Goal: Check status: Check status

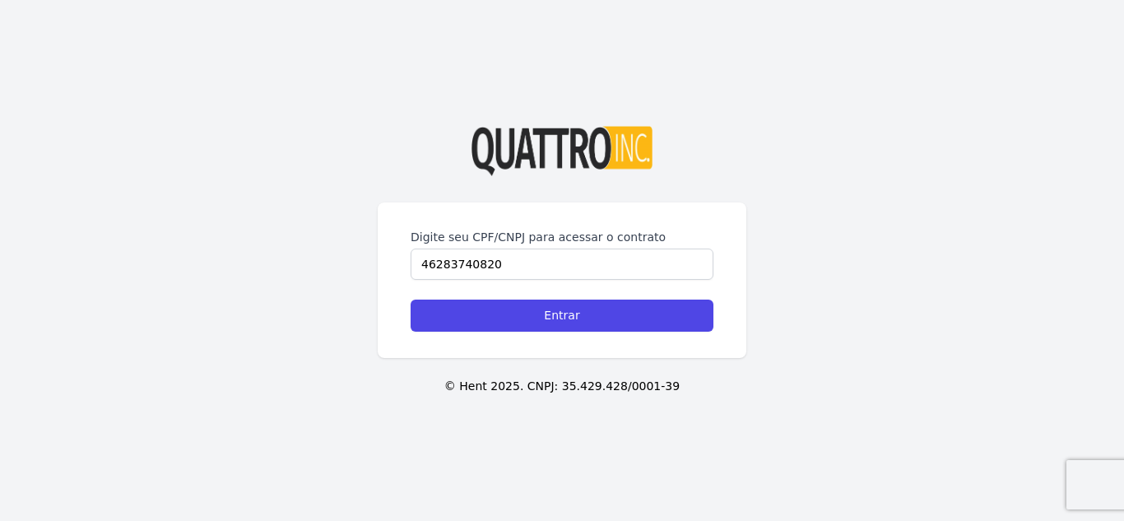
type input "46283740820"
click at [411, 299] on input "Entrar" at bounding box center [562, 315] width 303 height 32
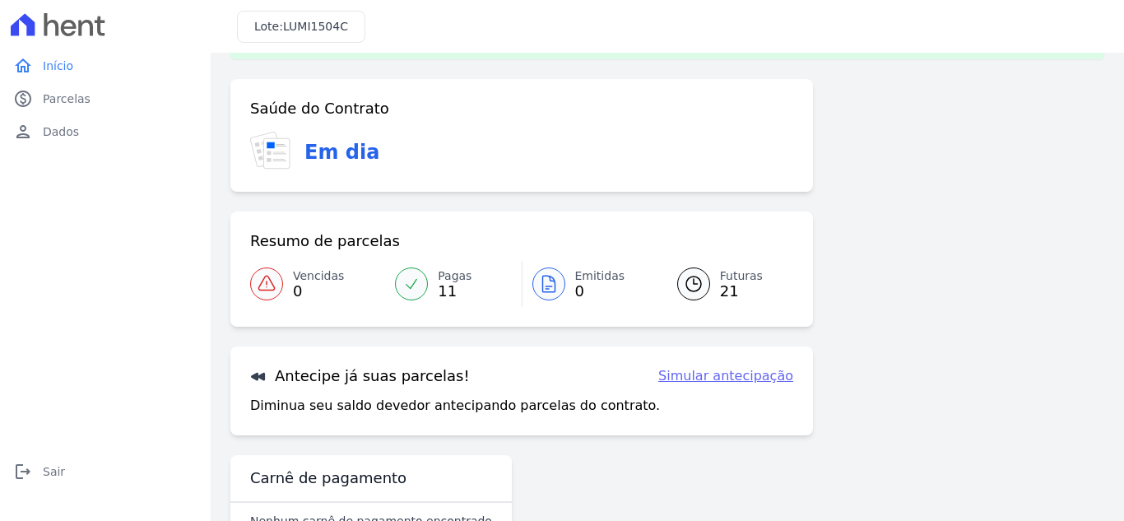
scroll to position [107, 0]
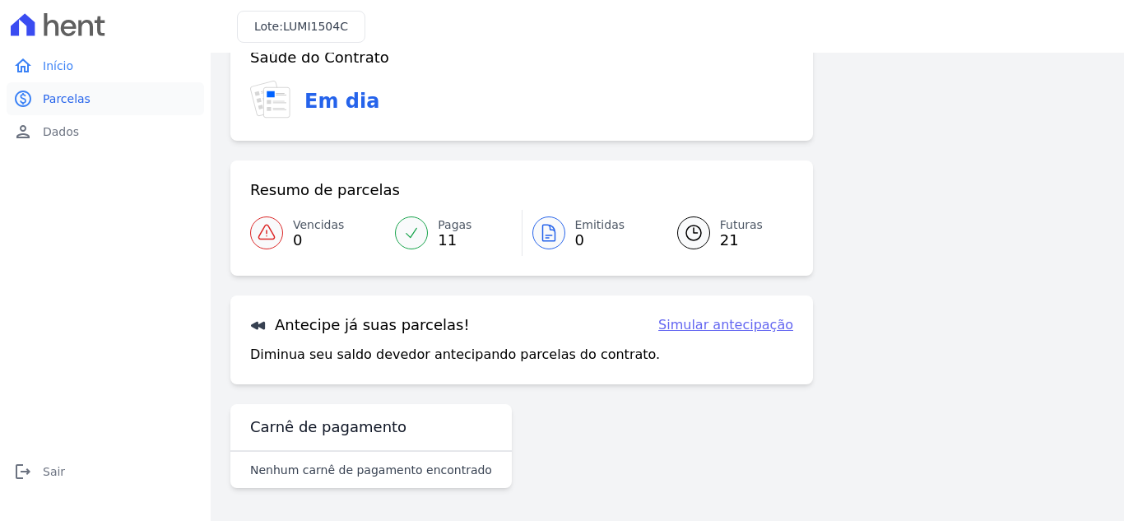
click at [53, 95] on span "Parcelas" at bounding box center [67, 98] width 48 height 16
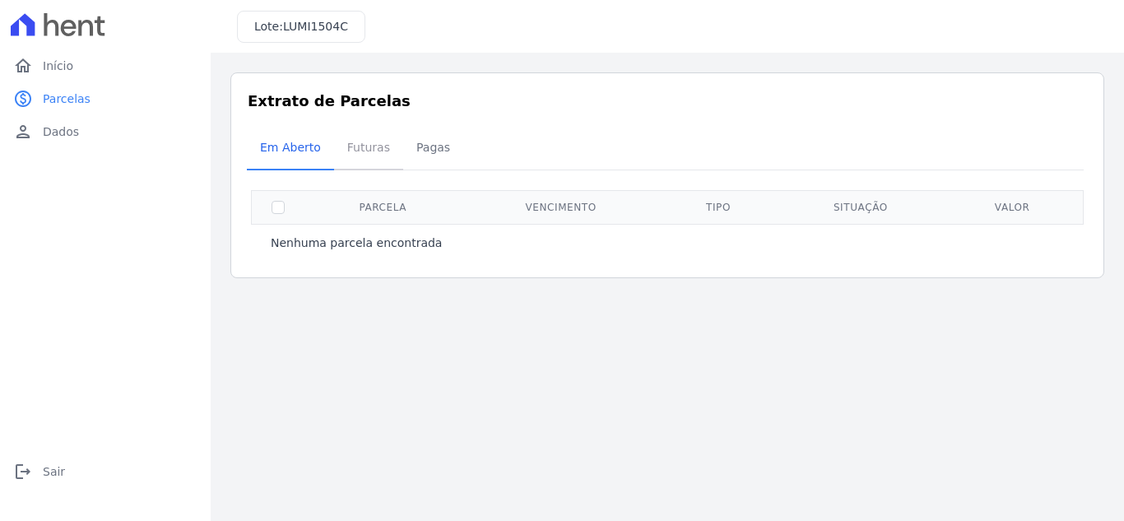
click at [350, 146] on span "Futuras" at bounding box center [368, 147] width 63 height 33
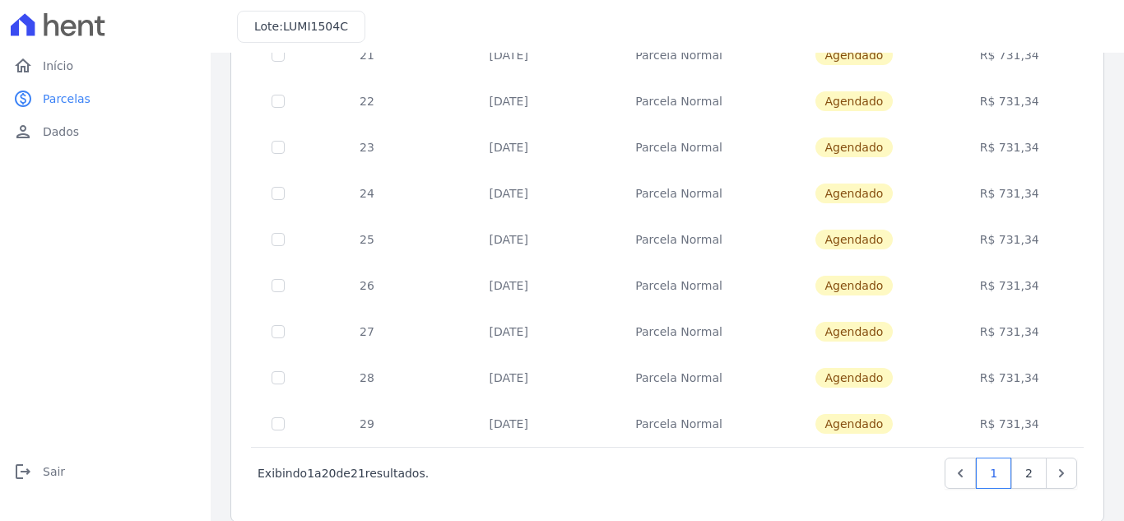
scroll to position [721, 0]
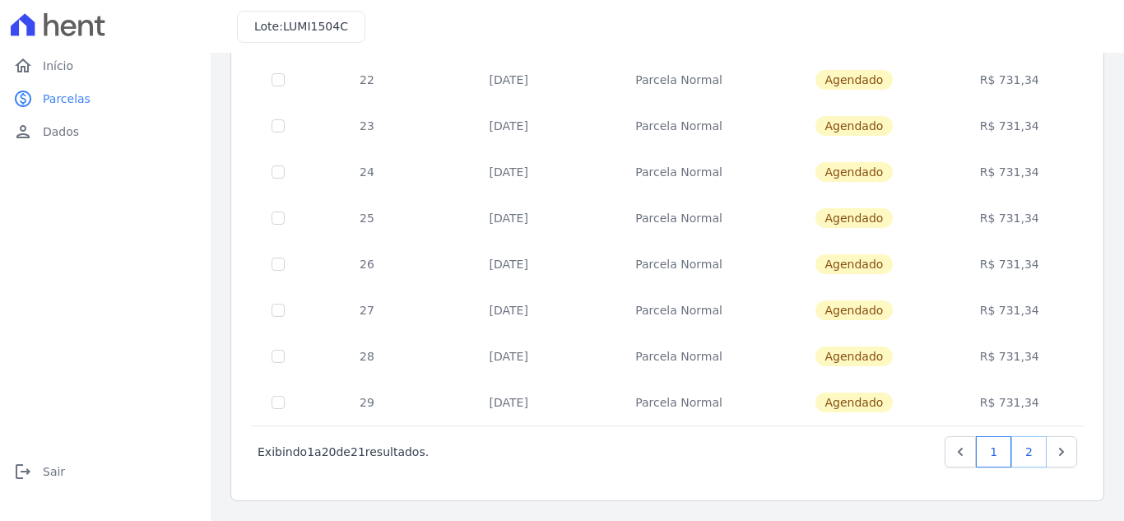
click at [1015, 452] on link "2" at bounding box center [1028, 451] width 35 height 31
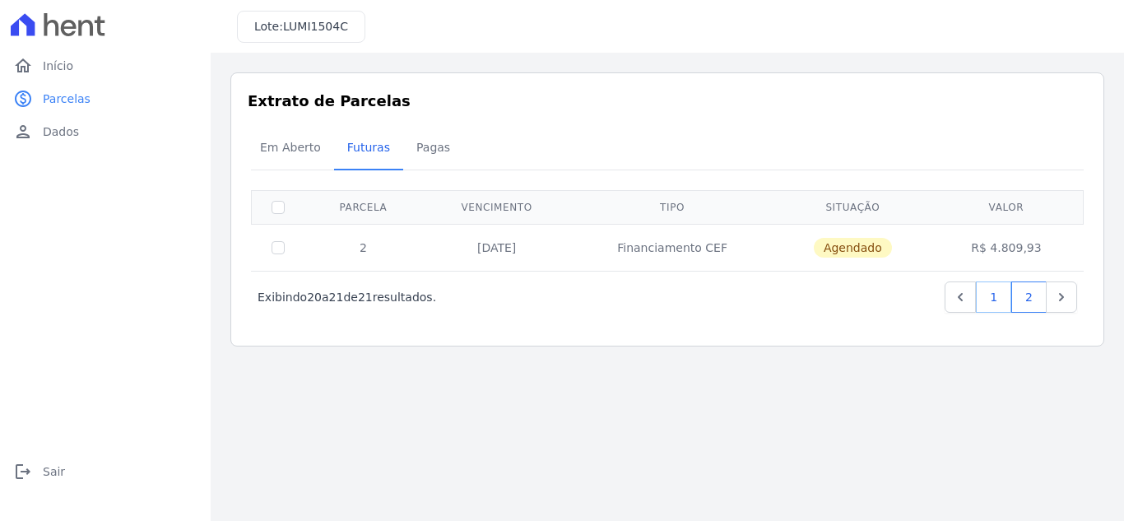
click at [995, 297] on link "1" at bounding box center [993, 296] width 35 height 31
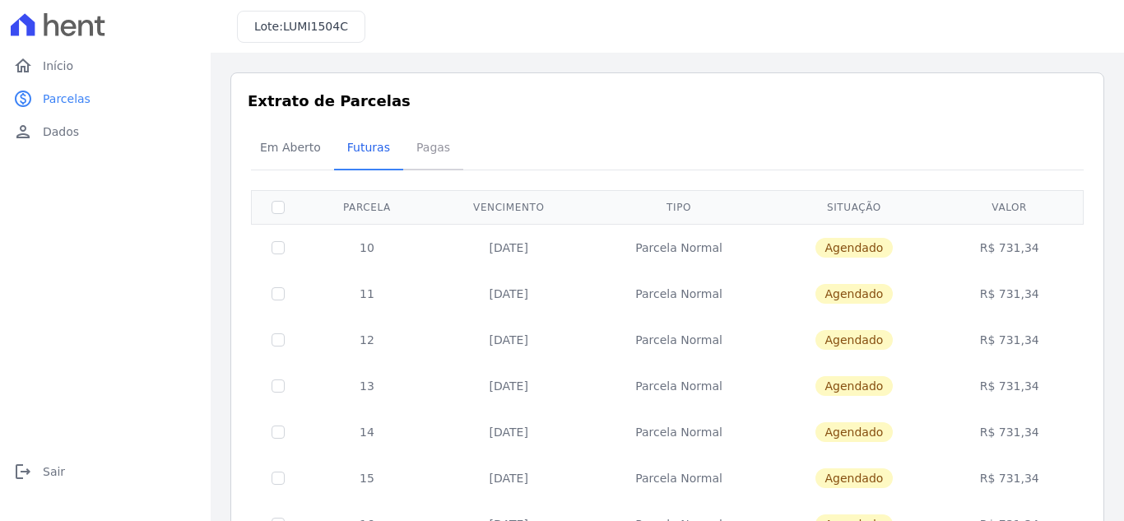
click at [414, 151] on span "Pagas" at bounding box center [432, 147] width 53 height 33
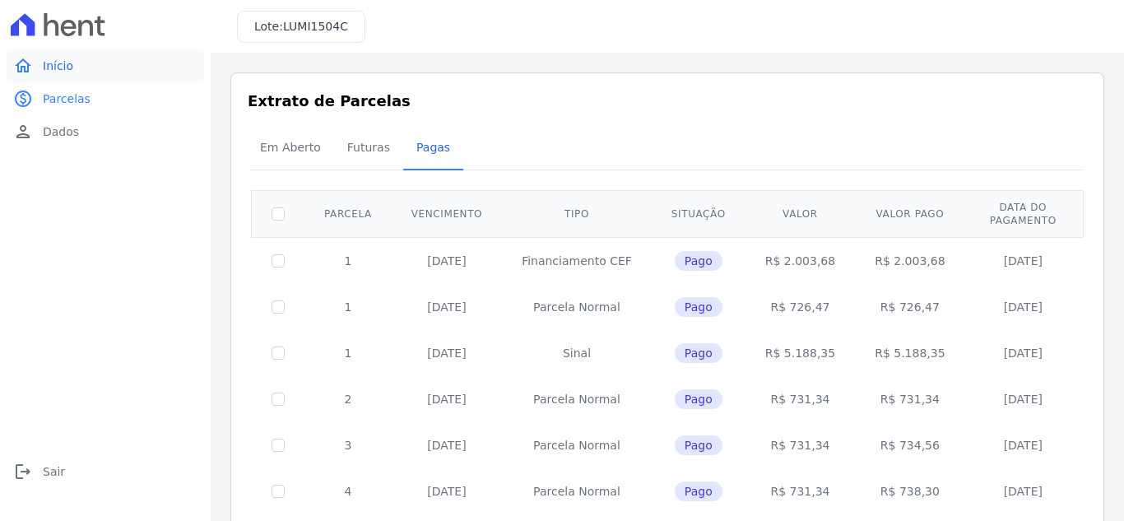
click at [49, 72] on span "Início" at bounding box center [58, 66] width 30 height 16
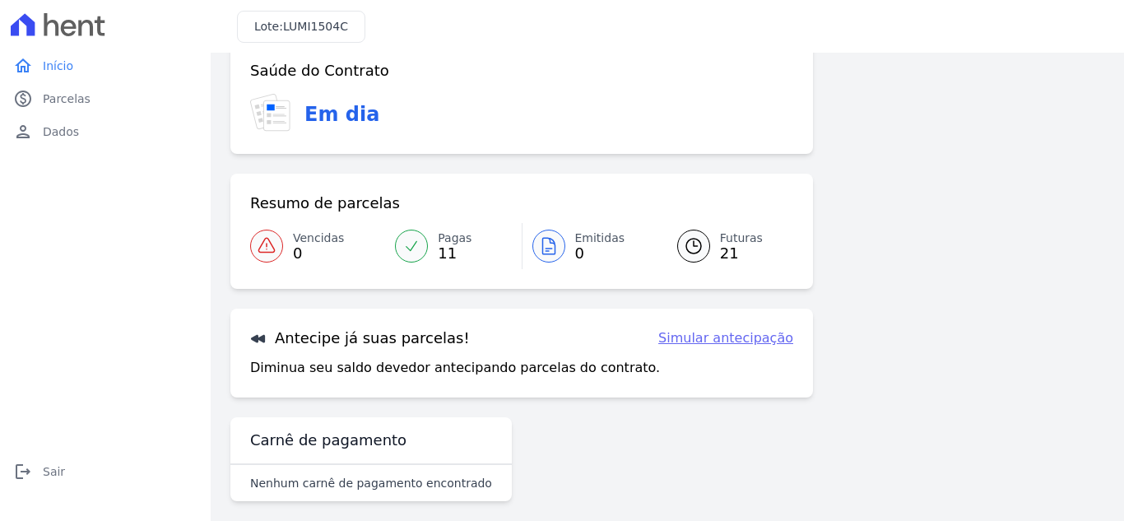
scroll to position [44, 0]
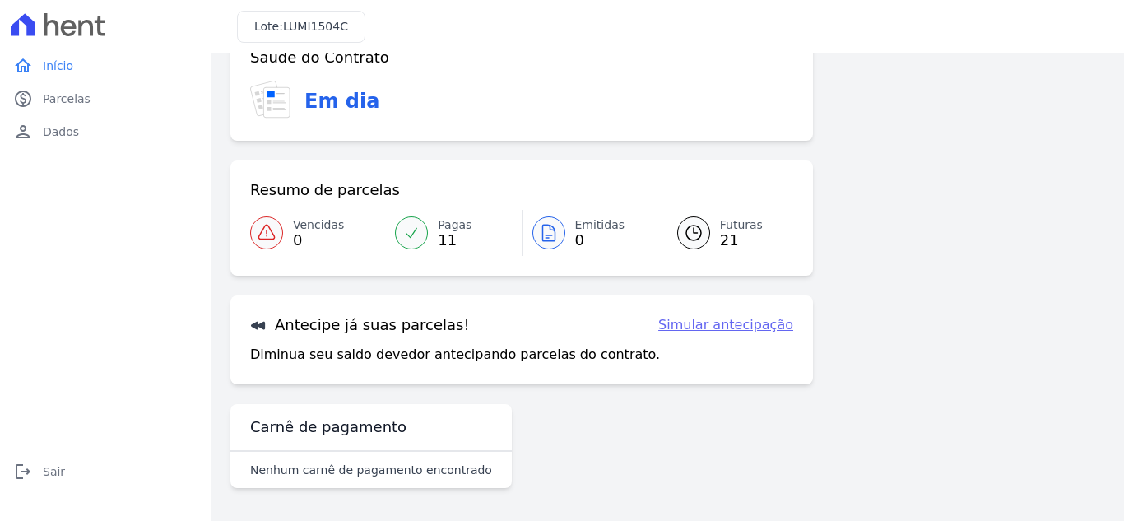
click at [735, 327] on link "Simular antecipação" at bounding box center [725, 325] width 135 height 20
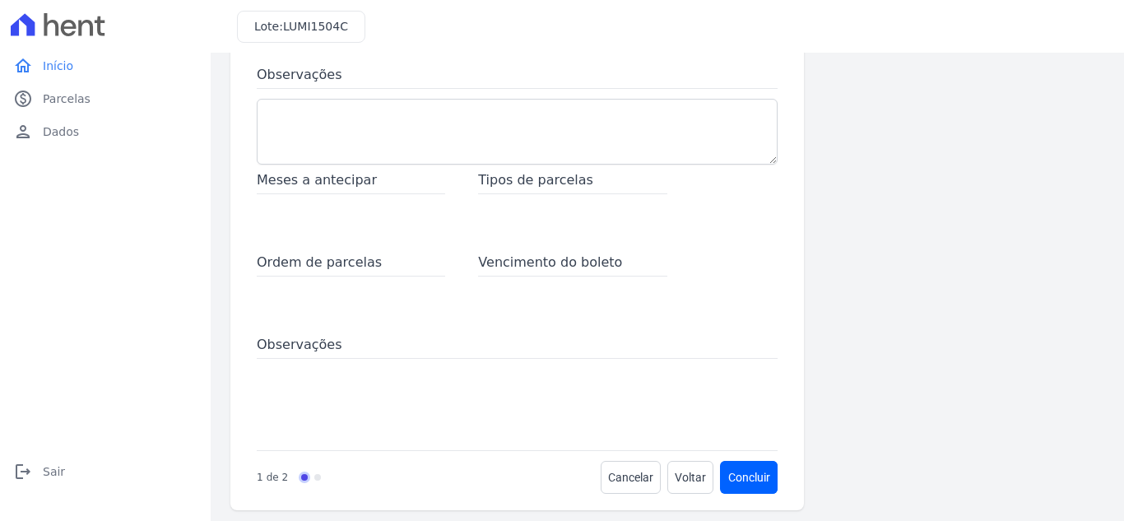
scroll to position [262, 0]
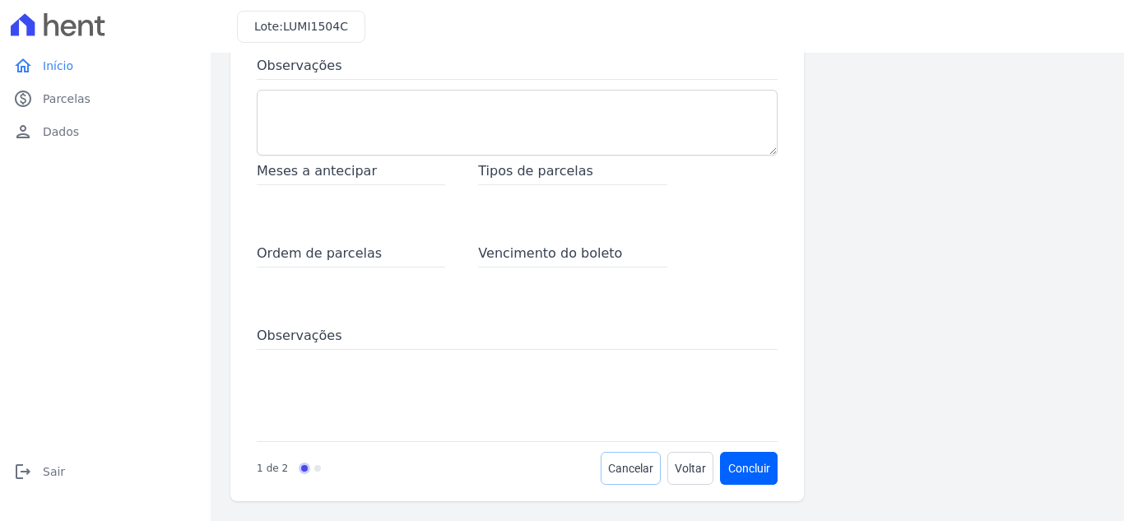
click at [625, 475] on span "Cancelar" at bounding box center [630, 468] width 45 height 16
